Goal: Navigation & Orientation: Find specific page/section

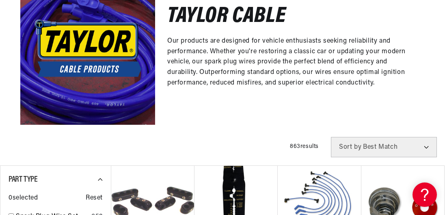
scroll to position [227, 0]
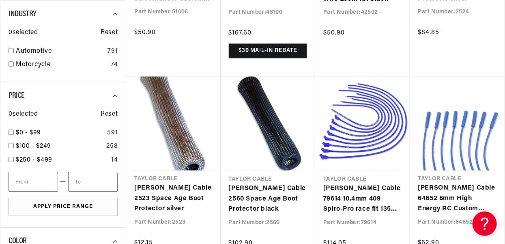
scroll to position [1280, 0]
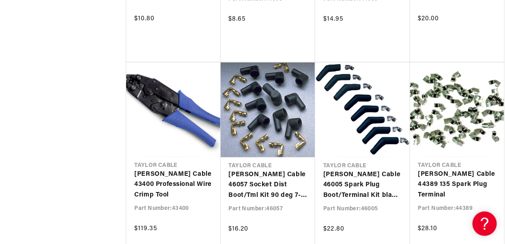
scroll to position [0, 864]
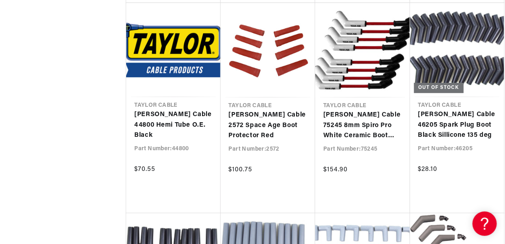
scroll to position [6188, 0]
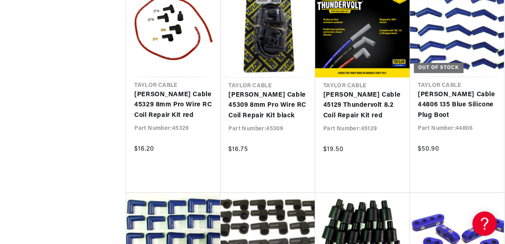
scroll to position [6828, 0]
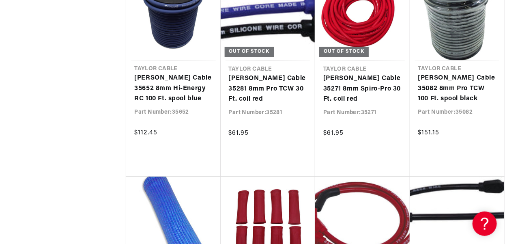
scroll to position [8322, 0]
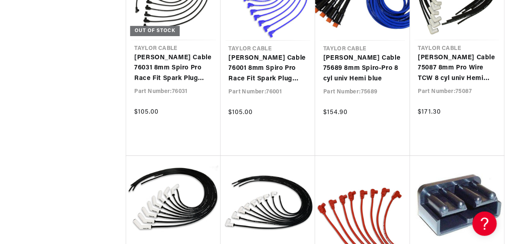
scroll to position [9602, 0]
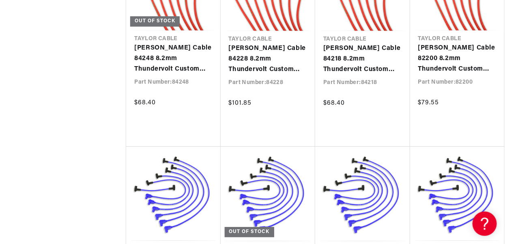
scroll to position [10243, 0]
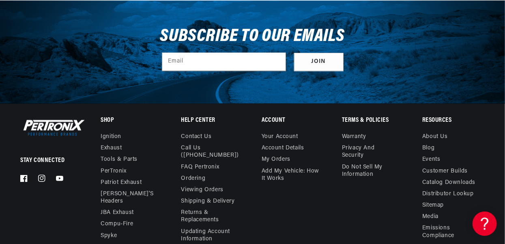
scroll to position [0, 864]
